Goal: Task Accomplishment & Management: Use online tool/utility

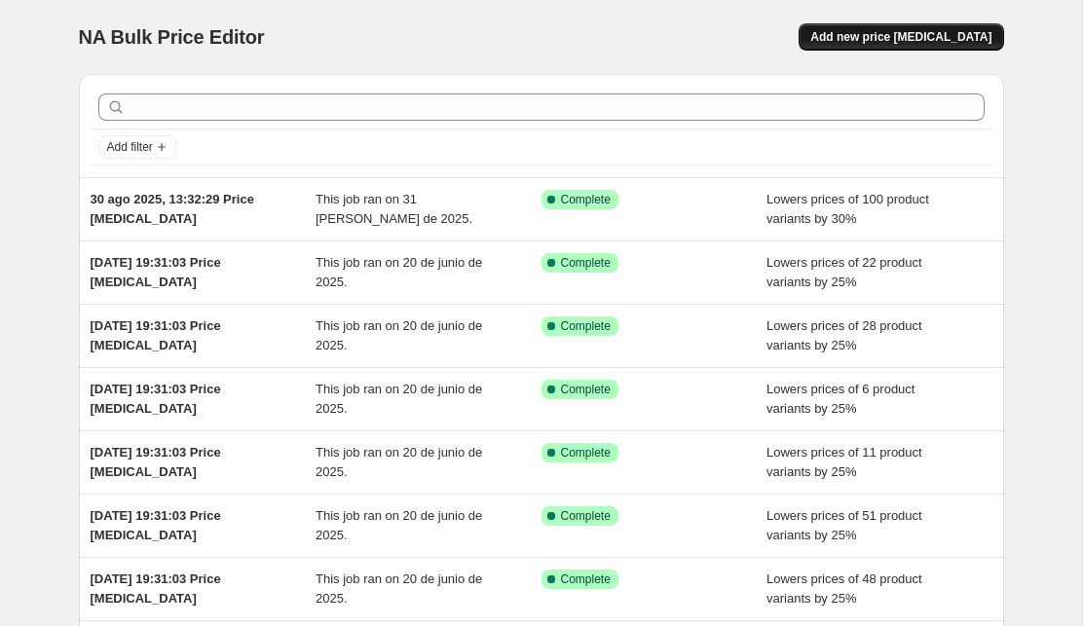
click at [884, 29] on button "Add new price change job" at bounding box center [901, 36] width 205 height 27
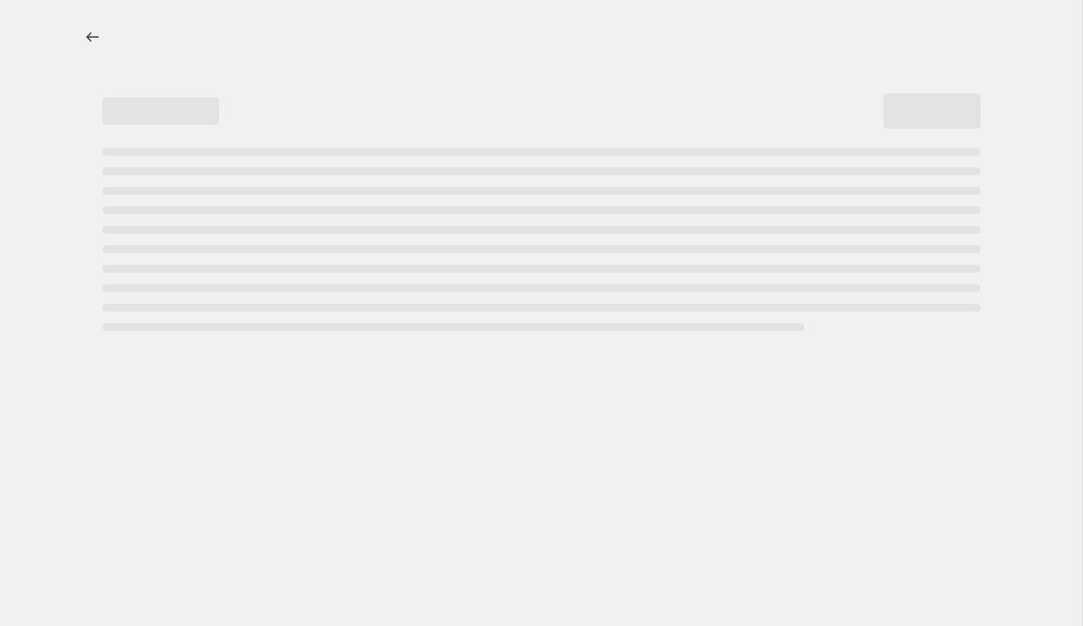
select select "percentage"
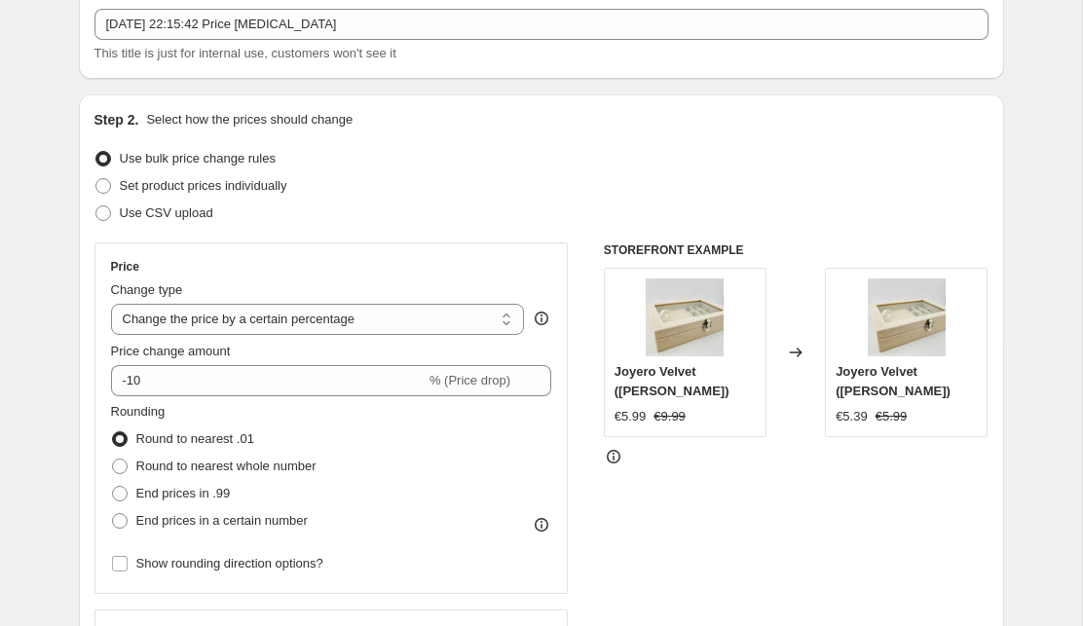
scroll to position [122, 0]
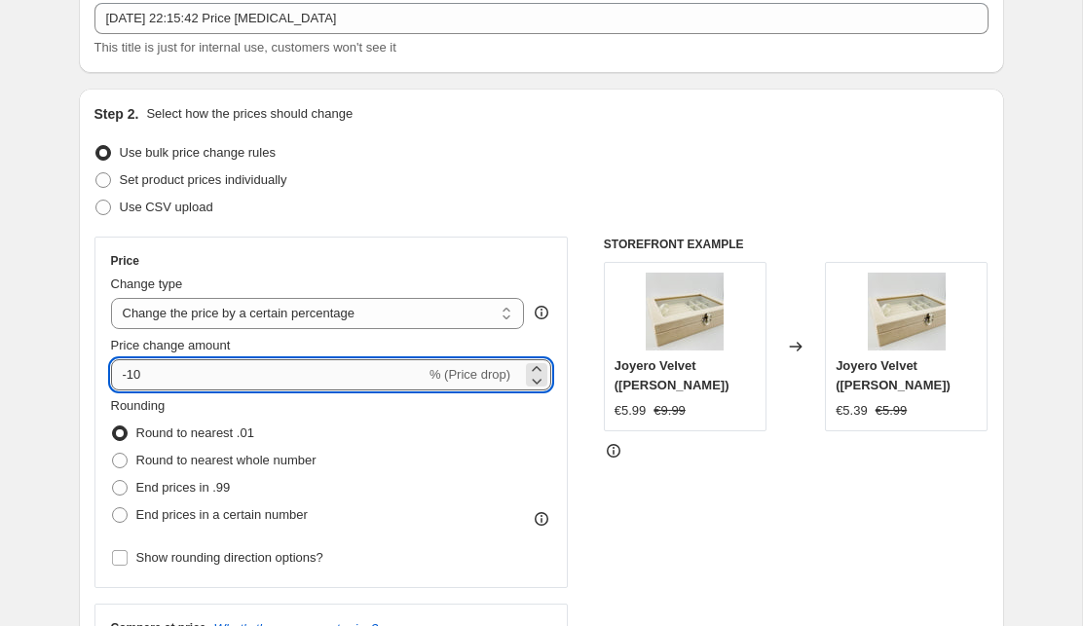
click at [184, 381] on input "-10" at bounding box center [268, 374] width 315 height 31
type input "-1"
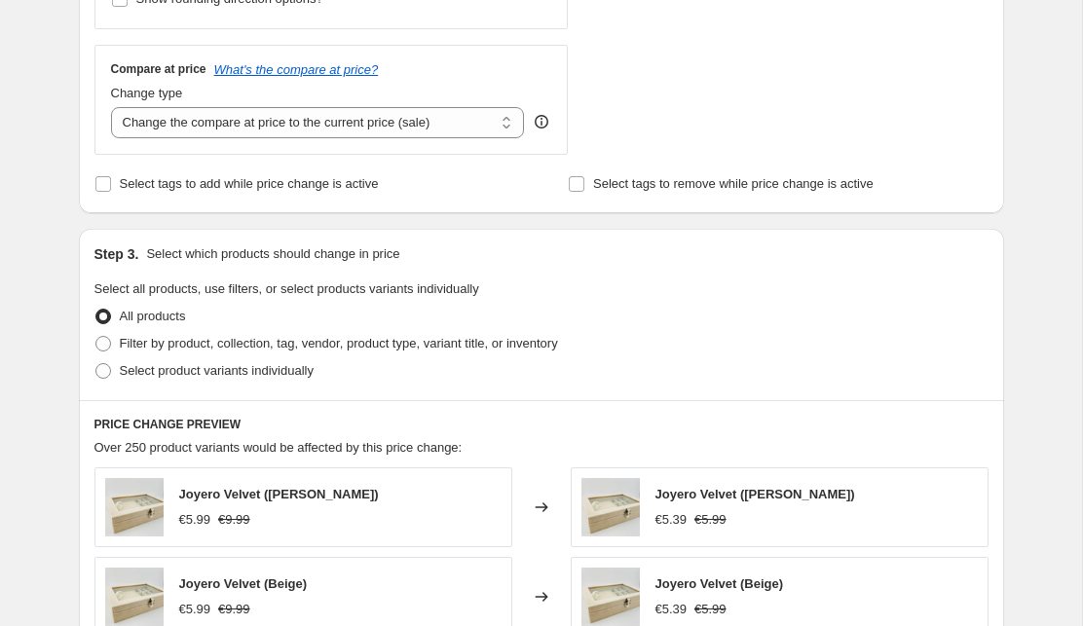
scroll to position [683, 0]
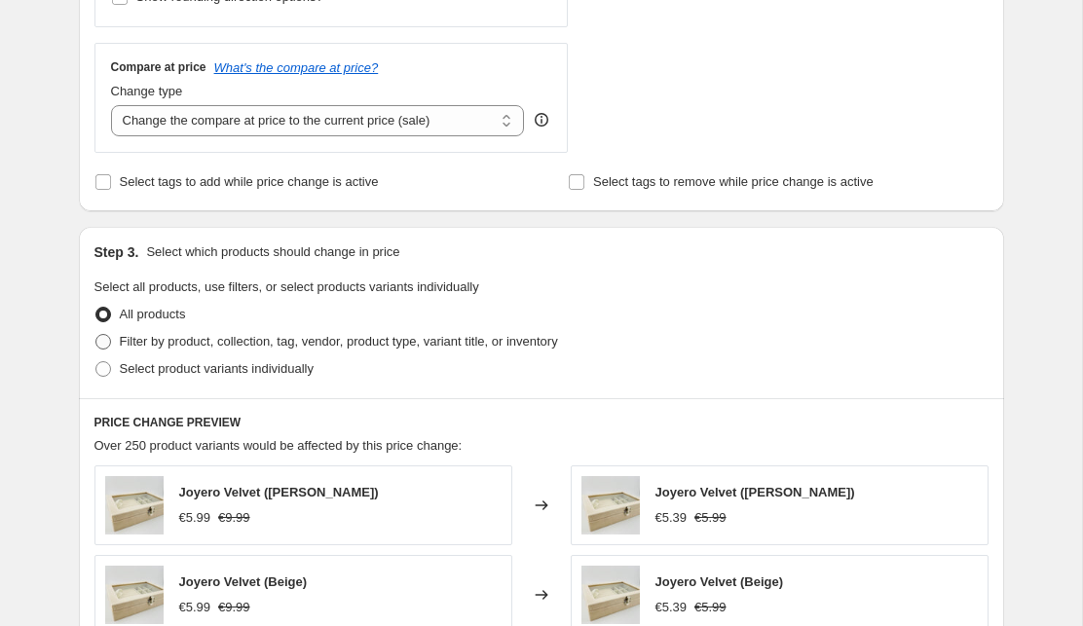
type input "-30"
click at [106, 343] on span at bounding box center [103, 342] width 16 height 16
click at [96, 335] on input "Filter by product, collection, tag, vendor, product type, variant title, or inv…" at bounding box center [95, 334] width 1 height 1
radio input "true"
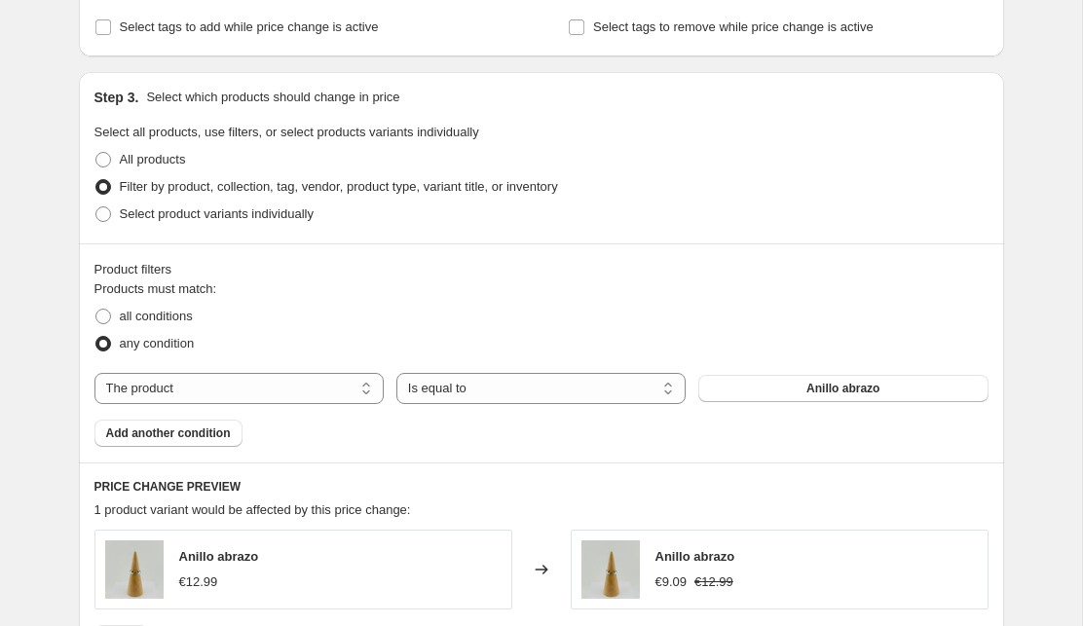
scroll to position [855, 0]
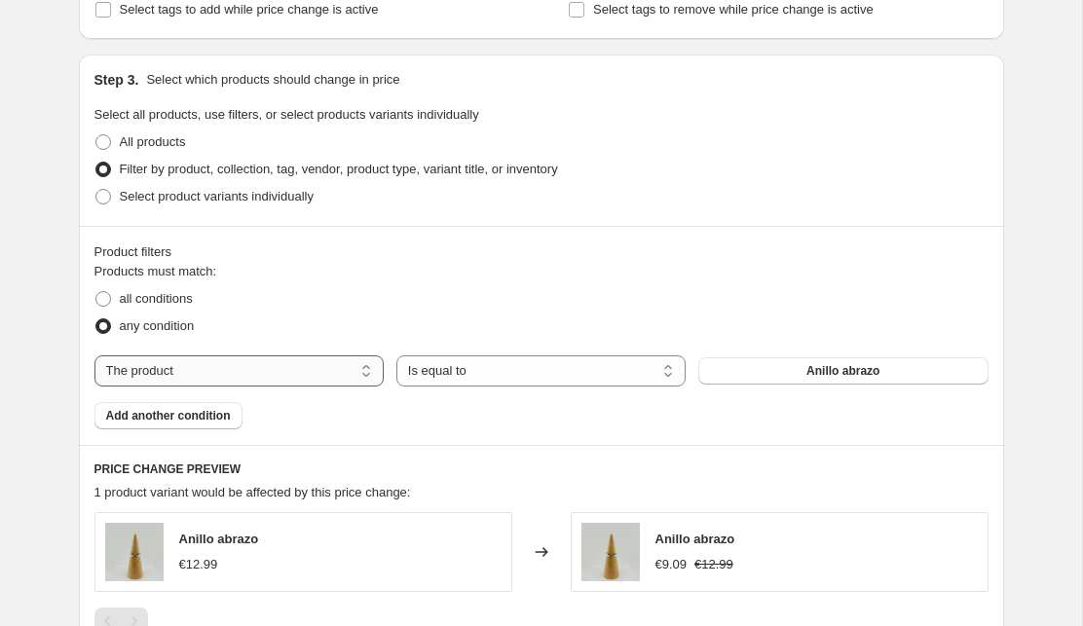
click at [235, 363] on select "The product The product's collection The product's tag The product's vendor The…" at bounding box center [238, 371] width 289 height 31
select select "collection"
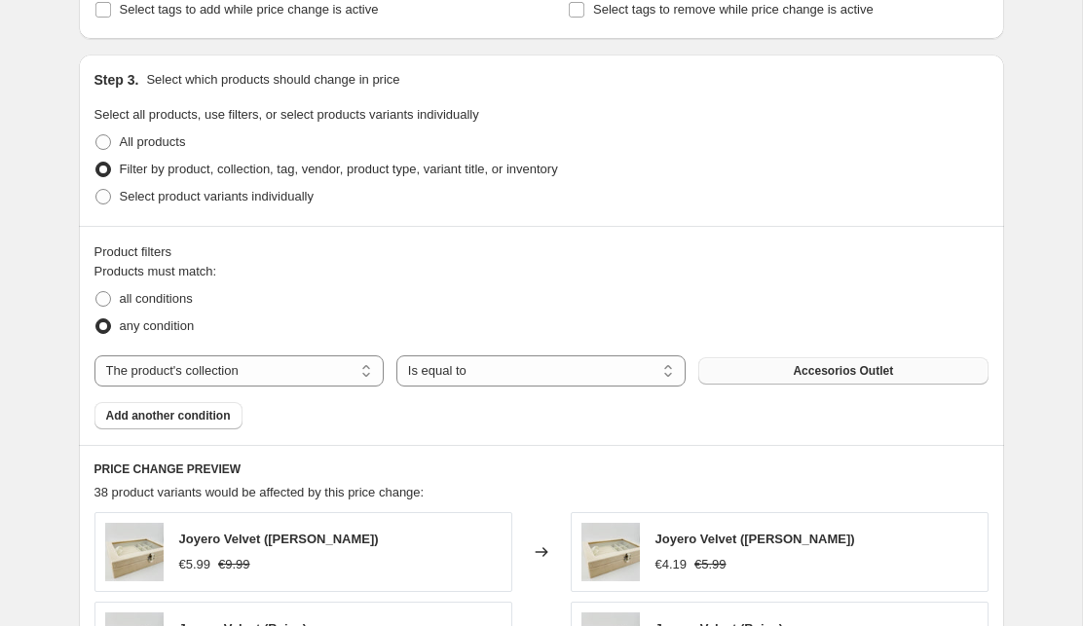
click at [784, 372] on button "Accesorios Outlet" at bounding box center [842, 371] width 289 height 27
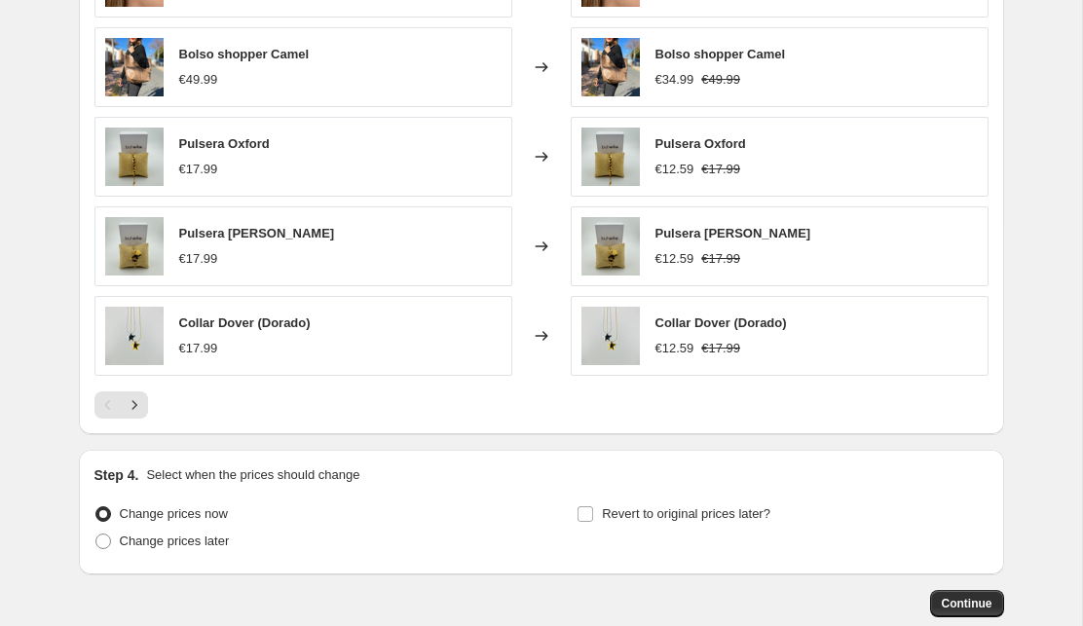
scroll to position [1431, 0]
click at [138, 408] on icon "Next" at bounding box center [134, 404] width 19 height 19
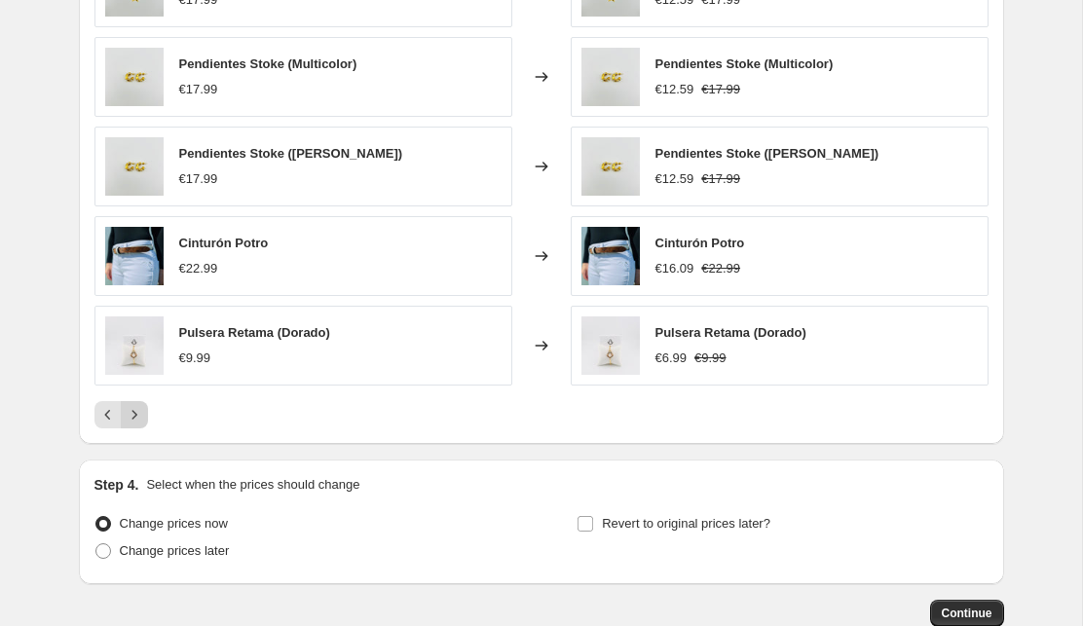
scroll to position [1422, 0]
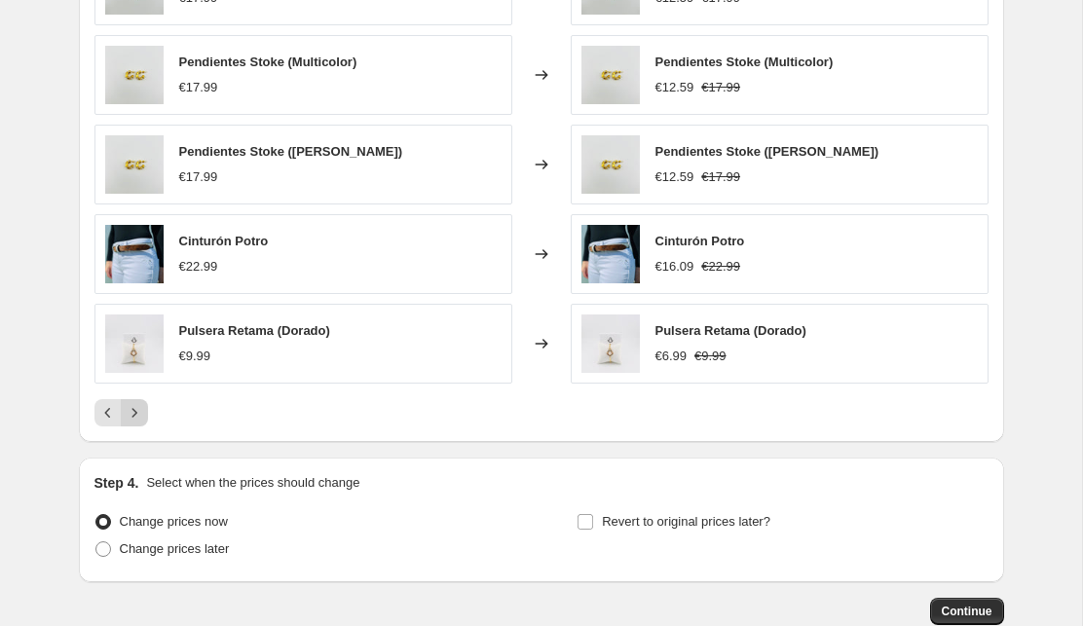
click at [135, 410] on icon "Next" at bounding box center [134, 412] width 19 height 19
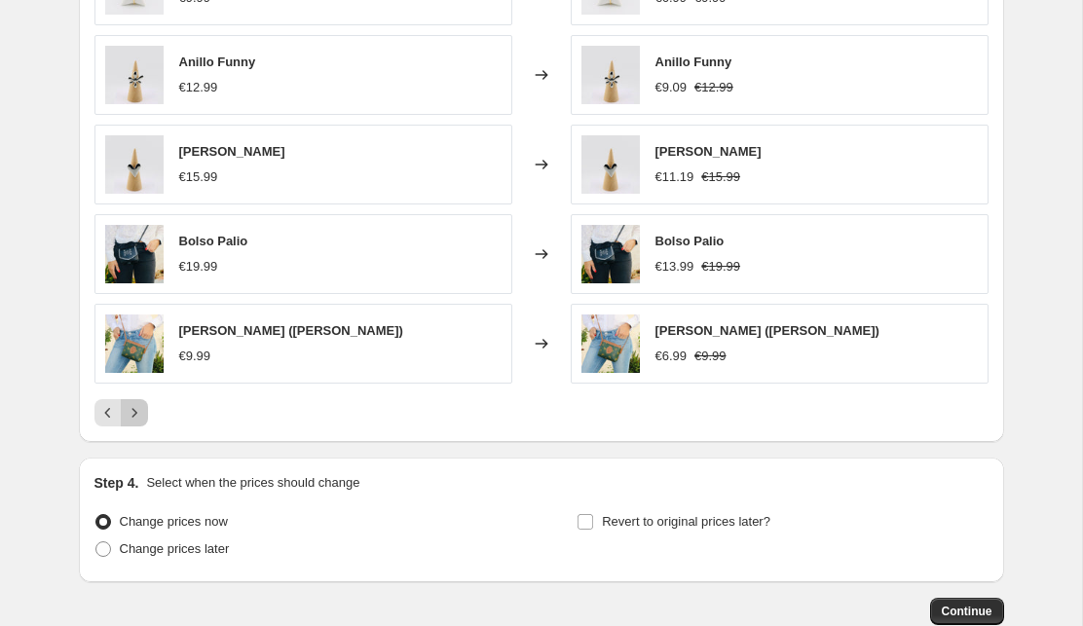
click at [137, 413] on icon "Next" at bounding box center [134, 412] width 19 height 19
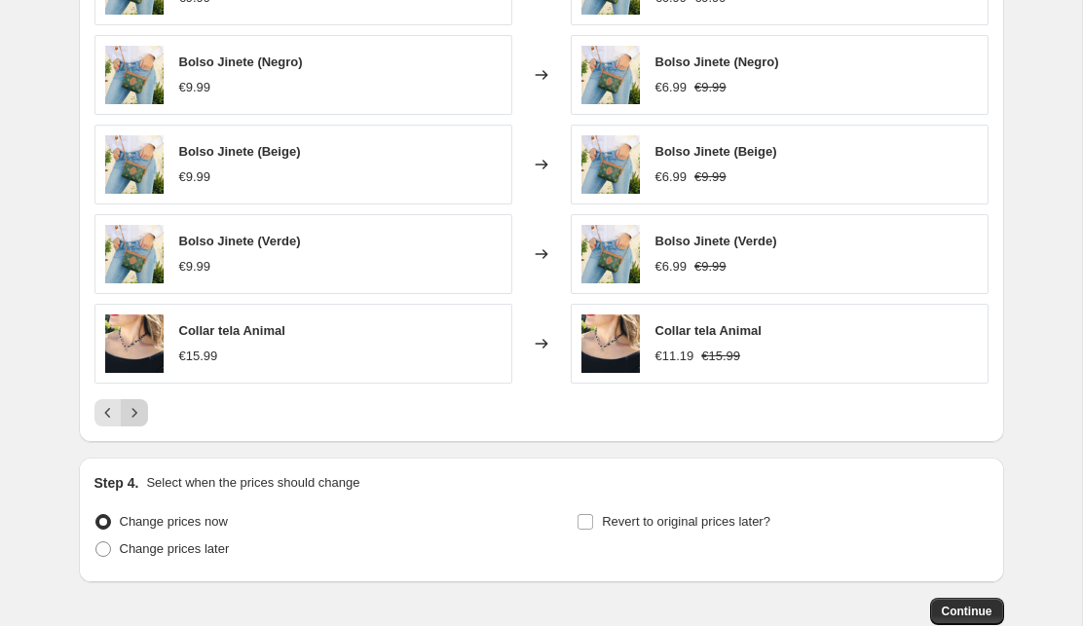
click at [137, 413] on icon "Next" at bounding box center [134, 412] width 19 height 19
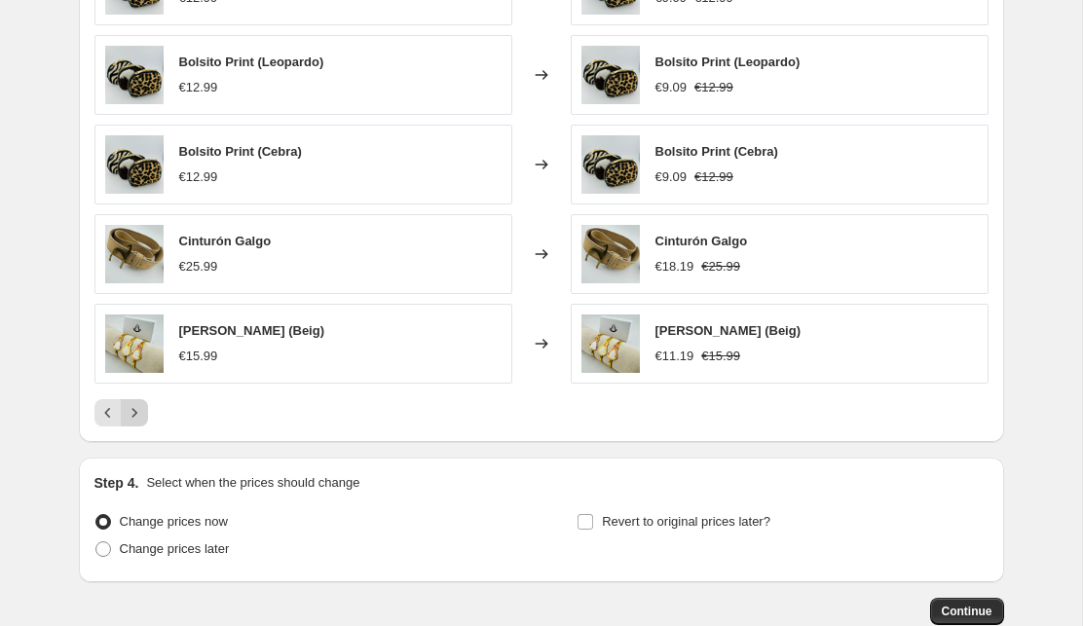
click at [137, 413] on icon "Next" at bounding box center [134, 412] width 19 height 19
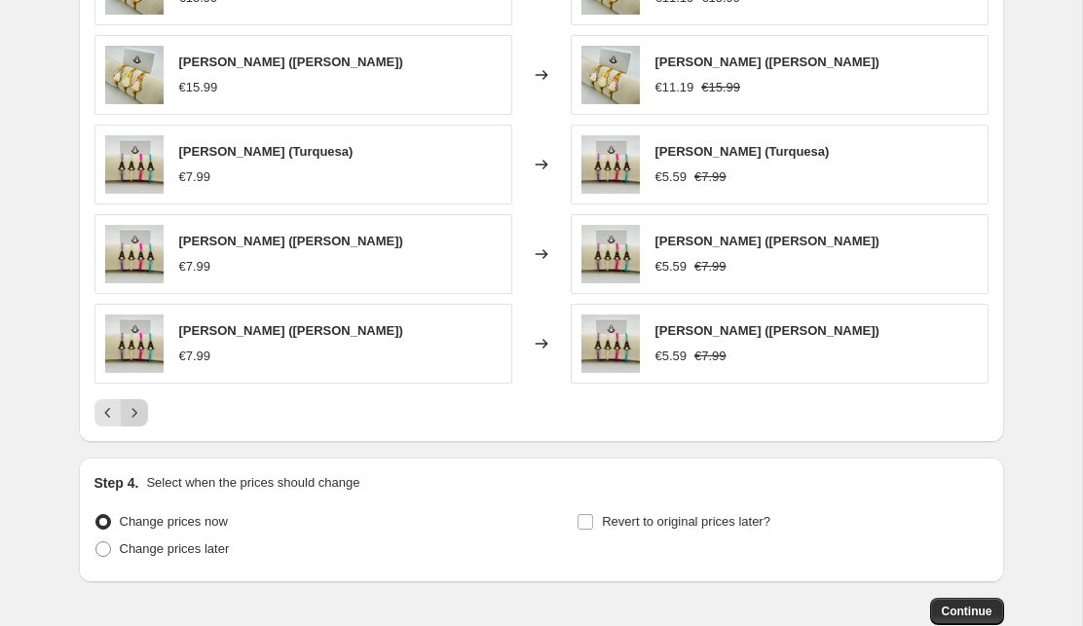
click at [137, 413] on icon "Next" at bounding box center [134, 412] width 19 height 19
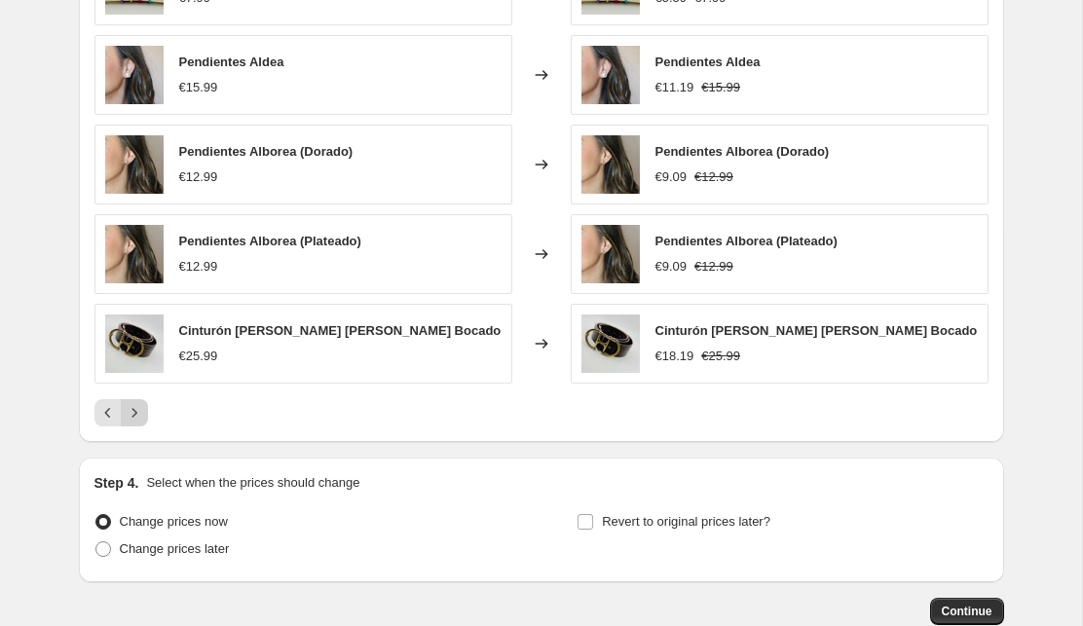
click at [137, 412] on icon "Next" at bounding box center [134, 412] width 19 height 19
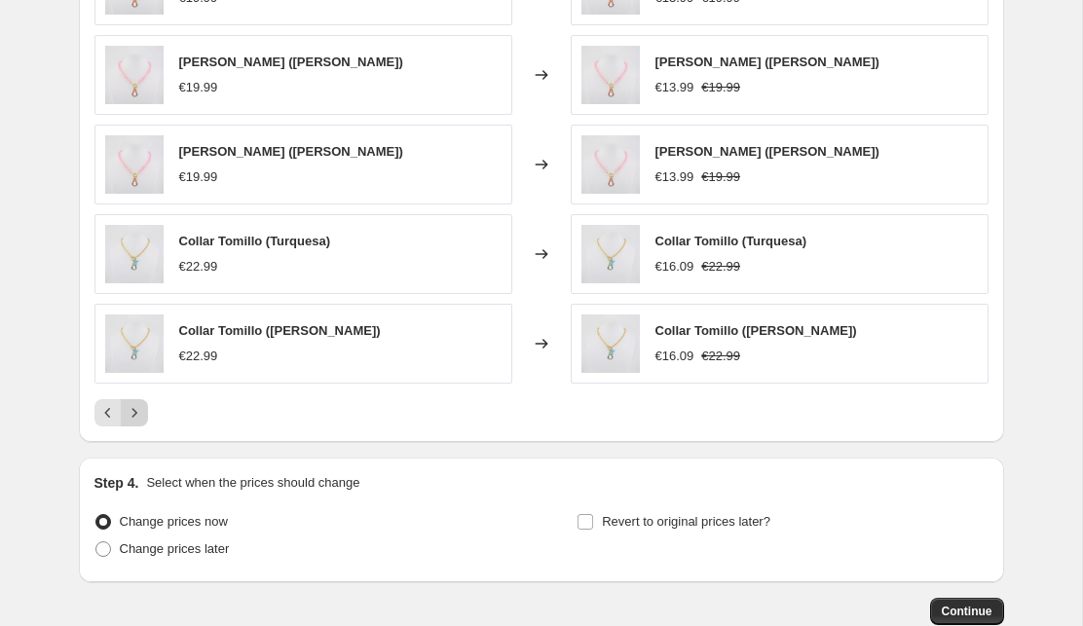
click at [137, 412] on icon "Next" at bounding box center [134, 412] width 19 height 19
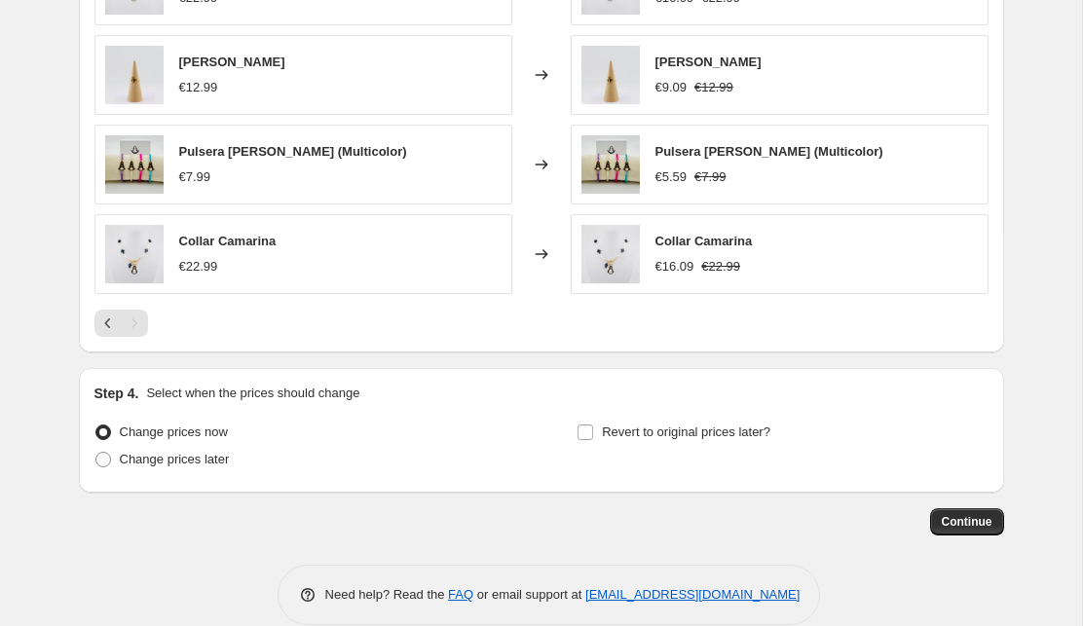
scroll to position [1451, 0]
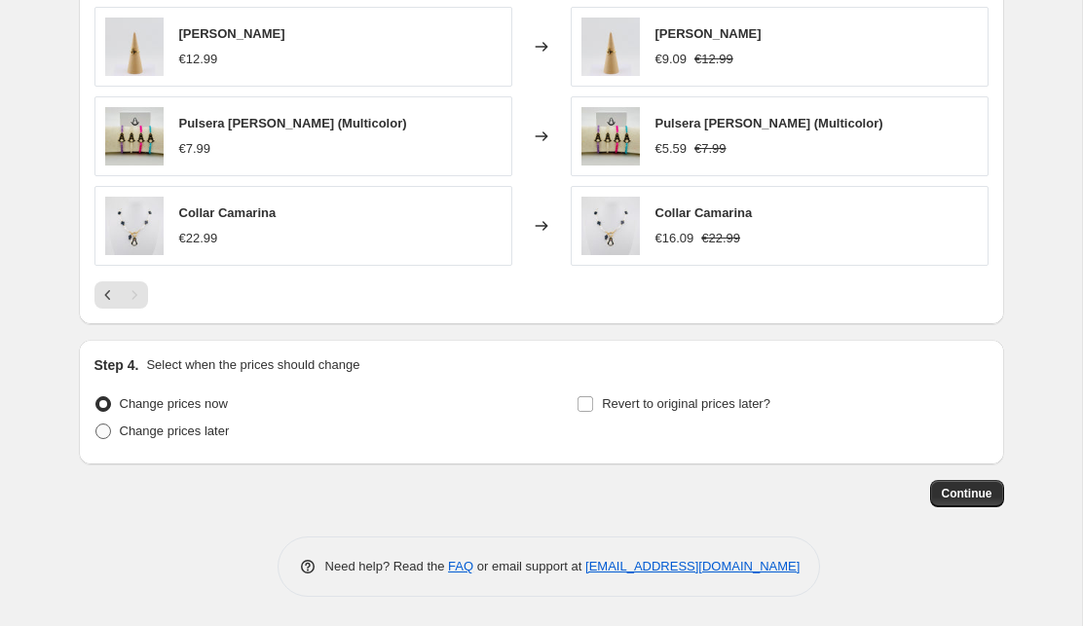
click at [102, 433] on span at bounding box center [103, 432] width 16 height 16
click at [96, 425] on input "Change prices later" at bounding box center [95, 424] width 1 height 1
radio input "true"
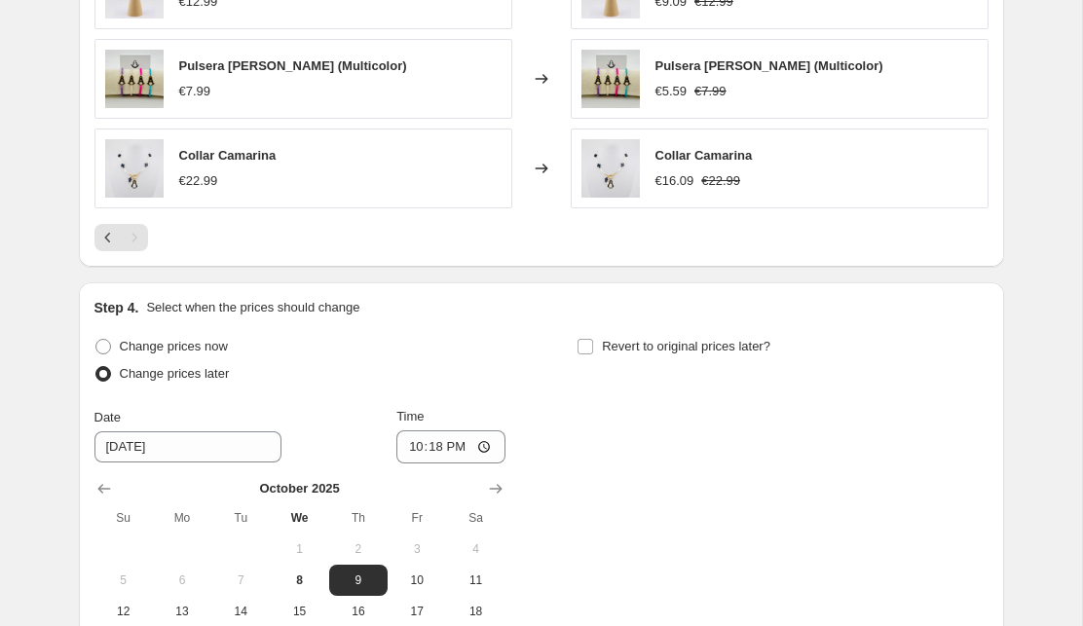
scroll to position [1521, 0]
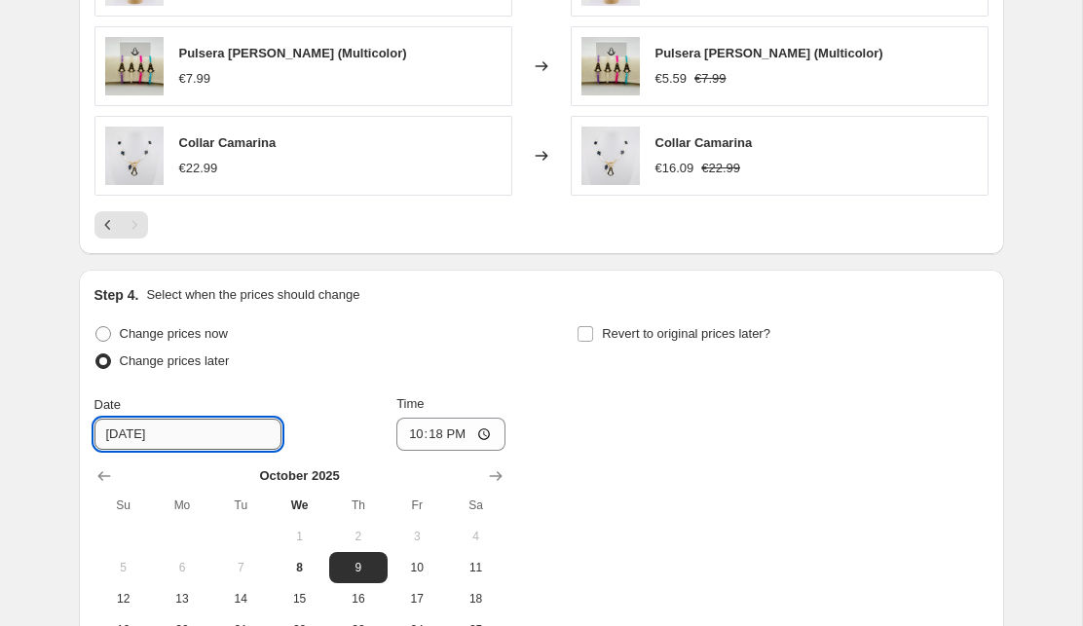
click at [193, 430] on input "10/9/2025" at bounding box center [187, 434] width 187 height 31
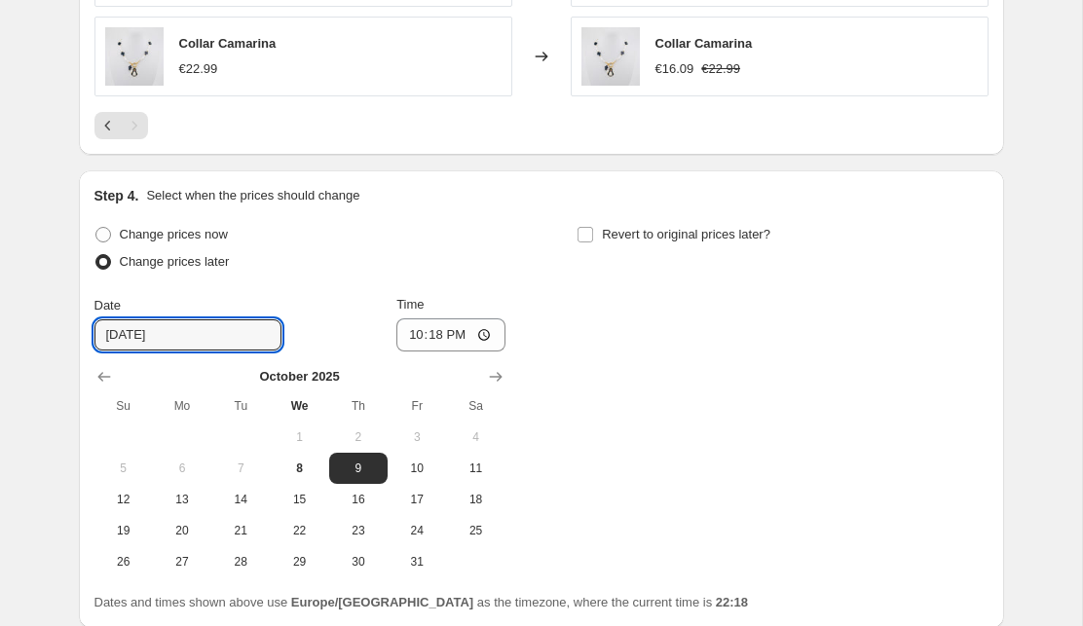
scroll to position [1634, 0]
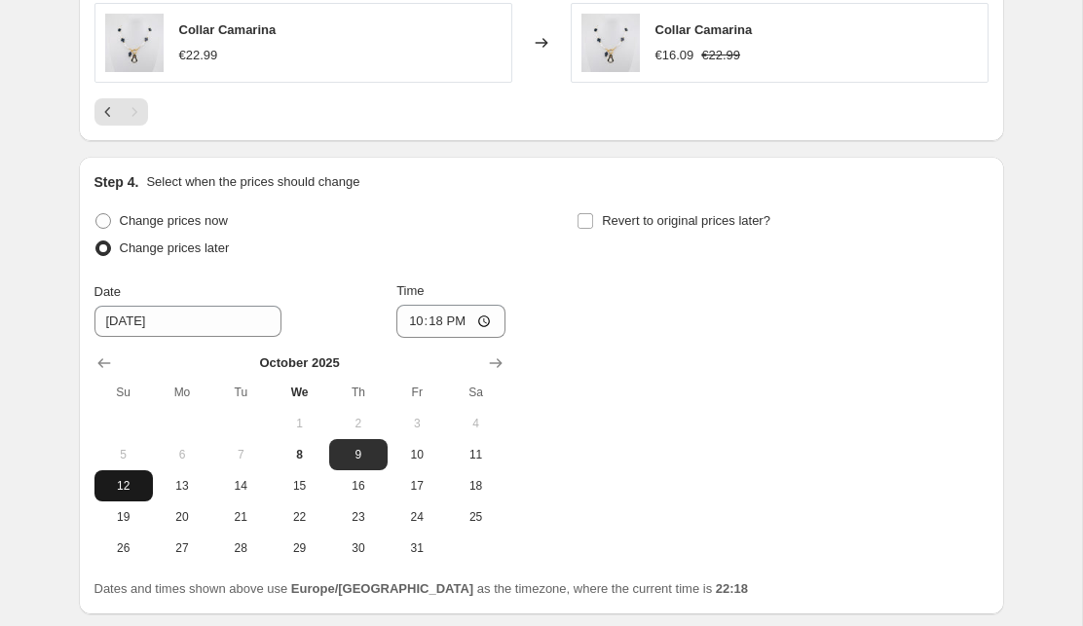
click at [126, 489] on span "12" at bounding box center [123, 486] width 43 height 16
type input "10/12/2025"
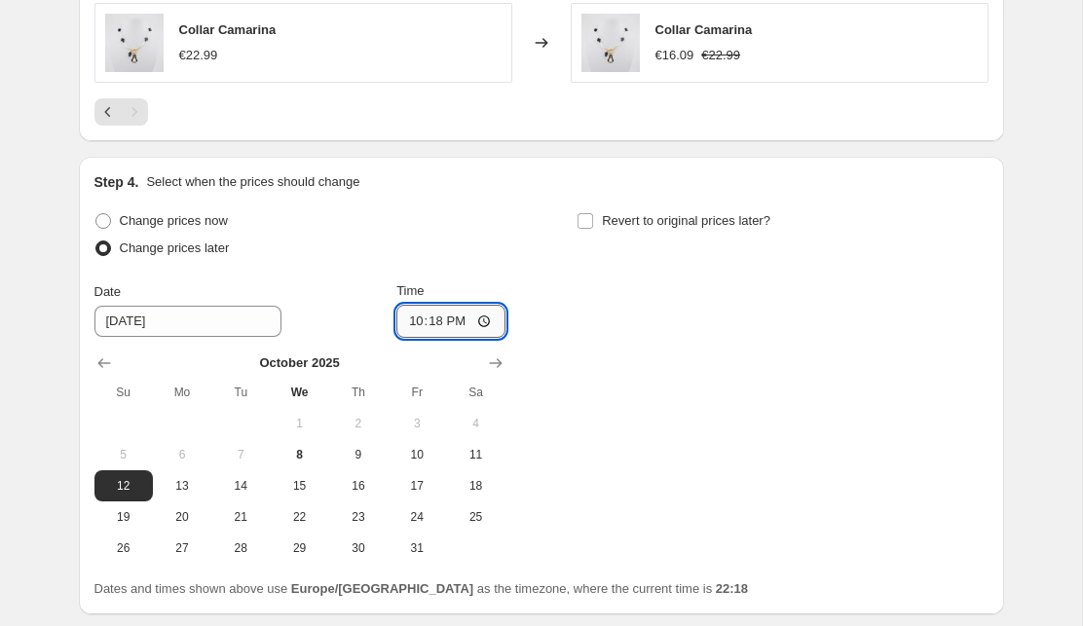
click at [444, 322] on input "22:18" at bounding box center [450, 321] width 109 height 33
type input "10:00"
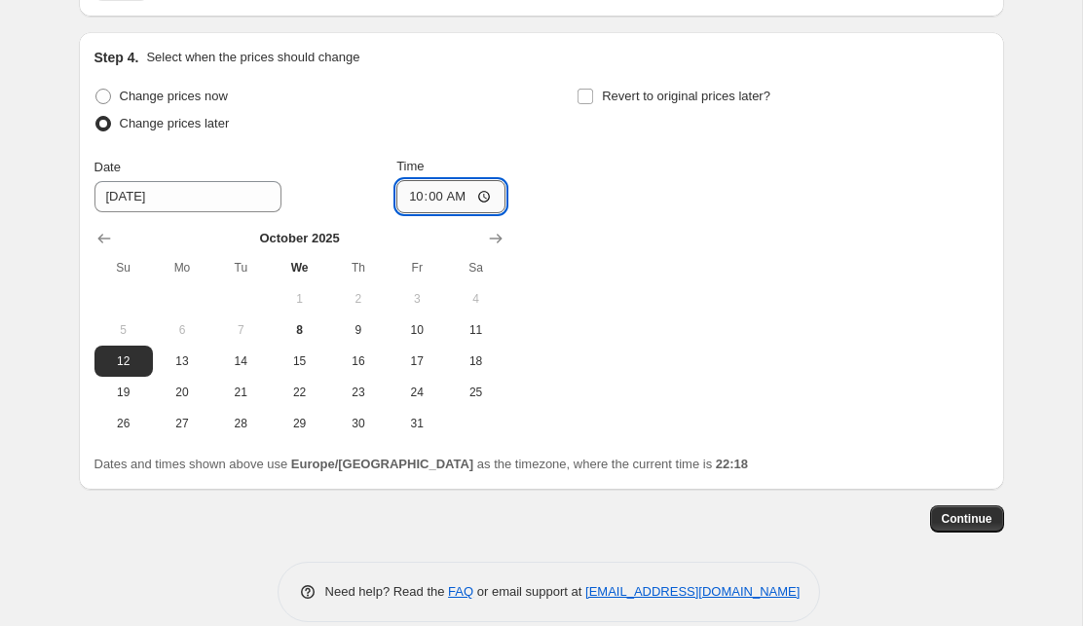
scroll to position [1784, 0]
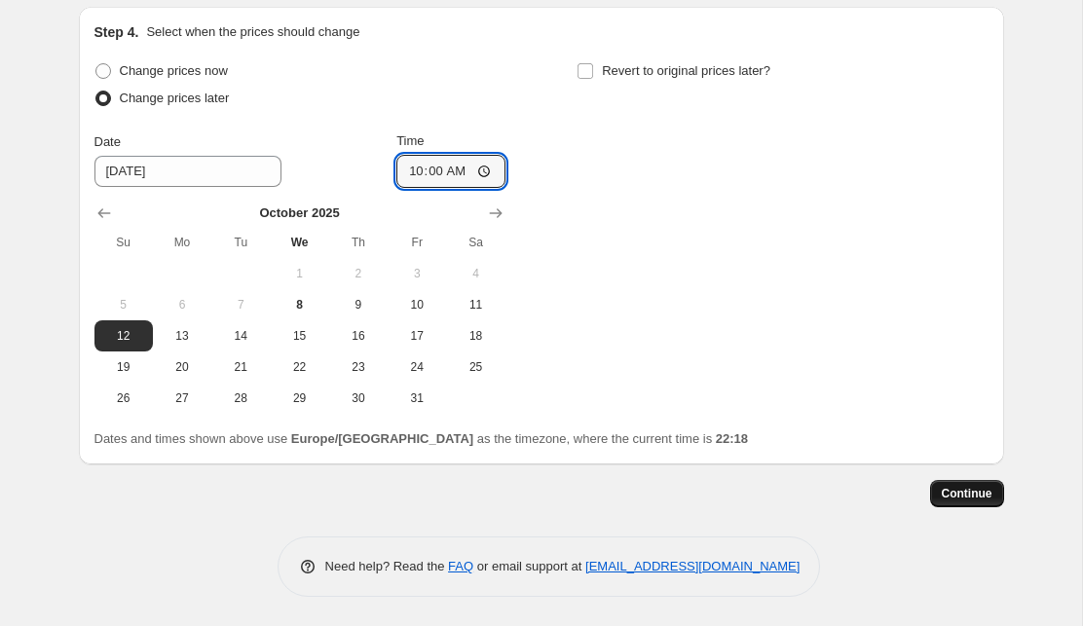
click at [967, 491] on span "Continue" at bounding box center [967, 494] width 51 height 16
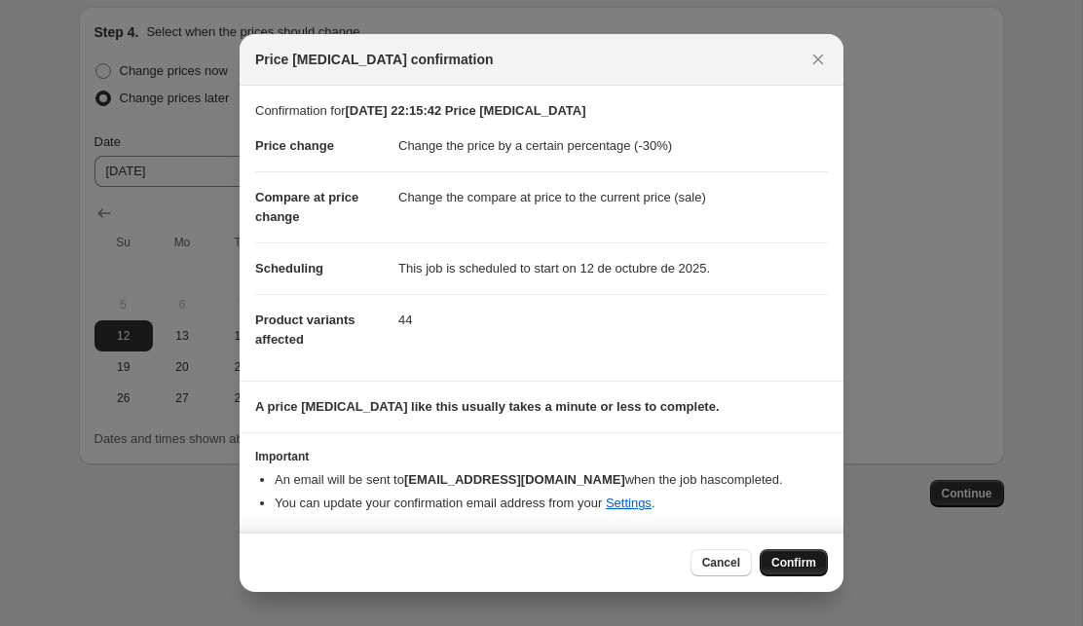
click at [794, 561] on span "Confirm" at bounding box center [794, 563] width 45 height 16
